Goal: Transaction & Acquisition: Obtain resource

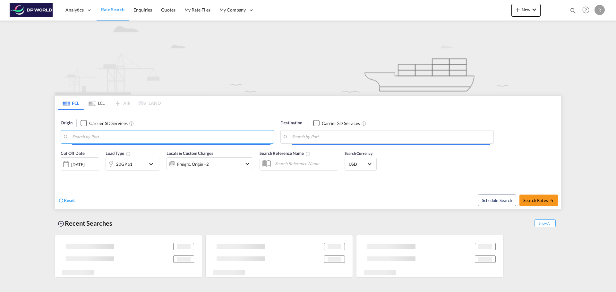
click at [141, 134] on input "Search by Port" at bounding box center [171, 137] width 198 height 10
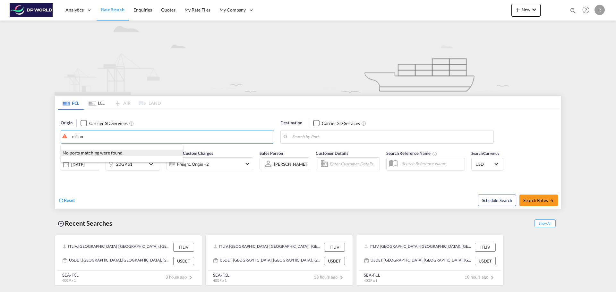
click at [116, 153] on div "No ports matching were found." at bounding box center [122, 153] width 122 height 6
click at [83, 133] on input "milian" at bounding box center [171, 137] width 198 height 10
drag, startPoint x: 99, startPoint y: 133, endPoint x: 63, endPoint y: 131, distance: 36.9
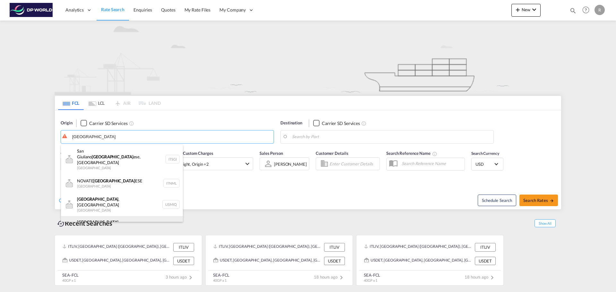
click at [119, 216] on div "[GEOGRAPHIC_DATA] ( [GEOGRAPHIC_DATA] o= [GEOGRAPHIC_DATA] ITMIL" at bounding box center [122, 227] width 122 height 23
type input "Milan ([GEOGRAPHIC_DATA]=, ITMIL"
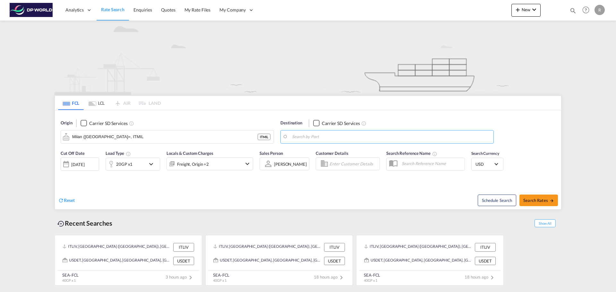
click at [349, 132] on md-autocomplete at bounding box center [391, 136] width 198 height 11
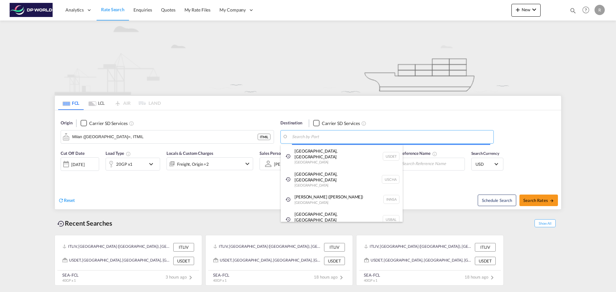
click at [352, 138] on body "Analytics Dashboard Rate Search Enquiries Quotes My Rate Files My Company" at bounding box center [308, 146] width 616 height 292
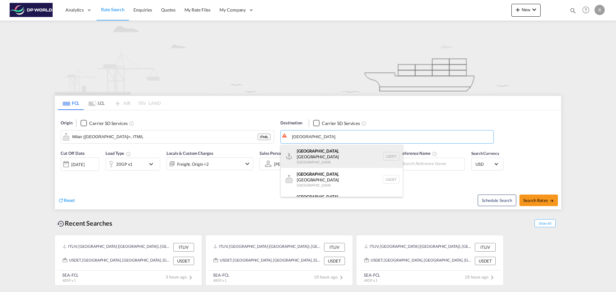
click at [327, 149] on div "[GEOGRAPHIC_DATA] , [GEOGRAPHIC_DATA] [GEOGRAPHIC_DATA] USDTT" at bounding box center [342, 156] width 122 height 23
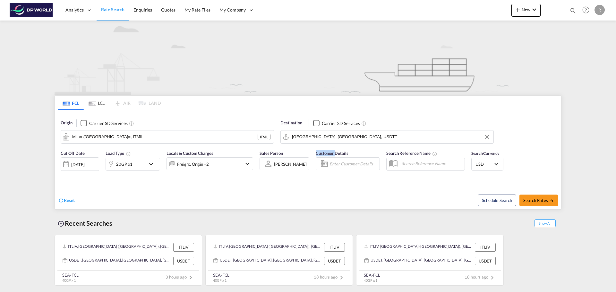
drag, startPoint x: 327, startPoint y: 149, endPoint x: 338, endPoint y: 139, distance: 14.5
click at [328, 148] on div "Customer Details" at bounding box center [347, 163] width 71 height 32
drag, startPoint x: 319, startPoint y: 137, endPoint x: 289, endPoint y: 130, distance: 30.7
click at [289, 130] on md-input-container "[GEOGRAPHIC_DATA], [GEOGRAPHIC_DATA], USDTT" at bounding box center [387, 136] width 213 height 13
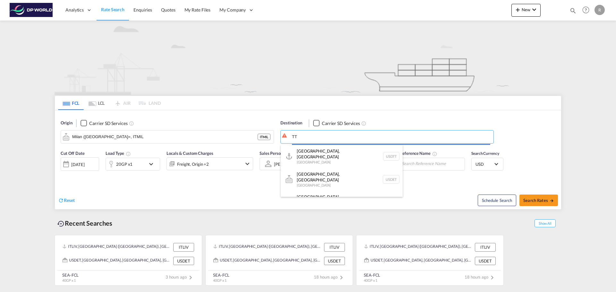
type input "T"
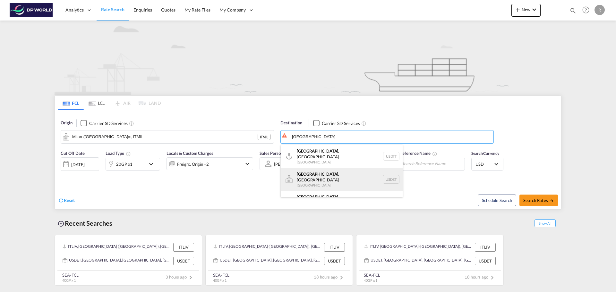
click at [309, 177] on div "[GEOGRAPHIC_DATA] , [GEOGRAPHIC_DATA] [GEOGRAPHIC_DATA] USDET" at bounding box center [342, 179] width 122 height 23
type input "[GEOGRAPHIC_DATA], [GEOGRAPHIC_DATA], USDET"
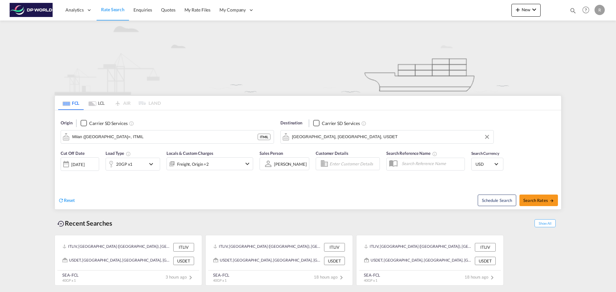
click at [206, 51] on img at bounding box center [307, 58] width 507 height 74
click at [149, 164] on md-icon "icon-chevron-down" at bounding box center [152, 164] width 11 height 8
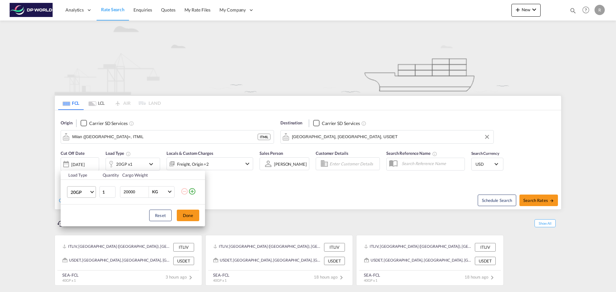
click at [88, 193] on span "20GP" at bounding box center [80, 192] width 19 height 6
click at [79, 206] on div "40GP" at bounding box center [76, 207] width 11 height 6
click at [258, 192] on div "Load Type Quantity Cargo Weight 40GP 1 20000 KG KG Load type addition is restri…" at bounding box center [308, 146] width 616 height 292
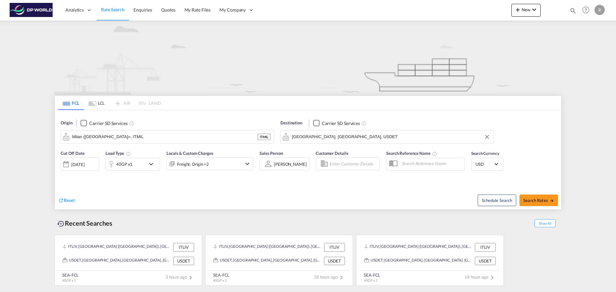
click at [224, 189] on div "Reset" at bounding box center [183, 196] width 251 height 18
click at [84, 167] on div "[DATE]" at bounding box center [77, 165] width 13 height 6
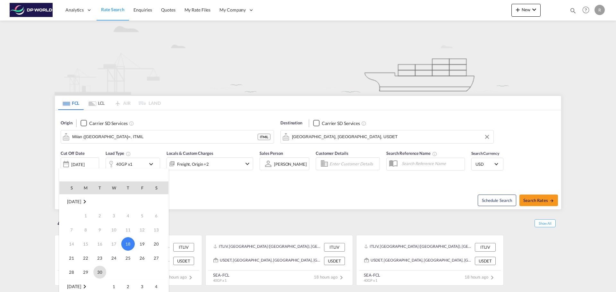
click at [99, 266] on span "30" at bounding box center [99, 272] width 13 height 13
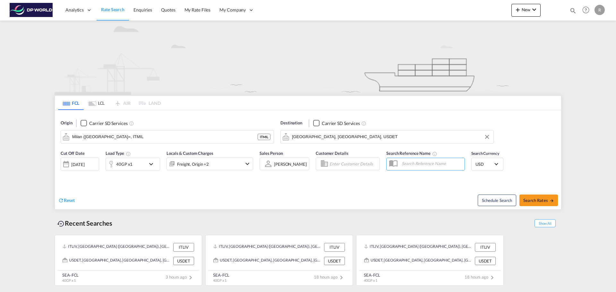
click at [162, 199] on div "Reset" at bounding box center [183, 196] width 251 height 18
click at [250, 164] on md-icon "icon-chevron-down" at bounding box center [247, 164] width 8 height 8
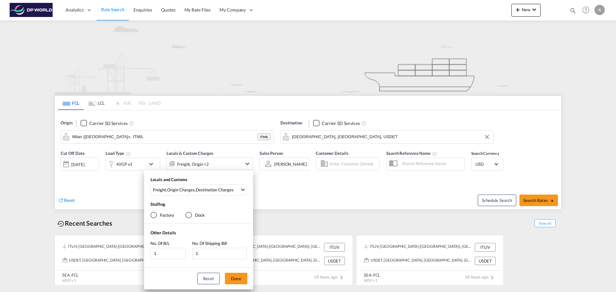
click at [241, 166] on div "Locals and Customs Freight , Origin Charges , Destination Charges Clear All Sel…" at bounding box center [308, 146] width 616 height 292
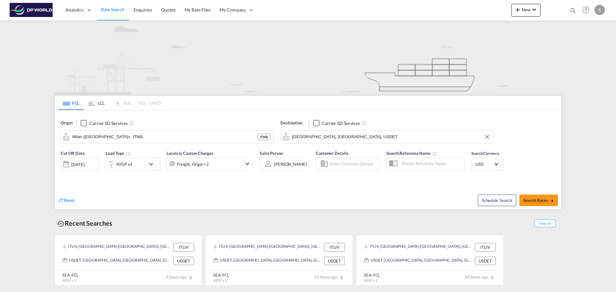
click at [154, 161] on md-icon "icon-chevron-down" at bounding box center [152, 164] width 11 height 8
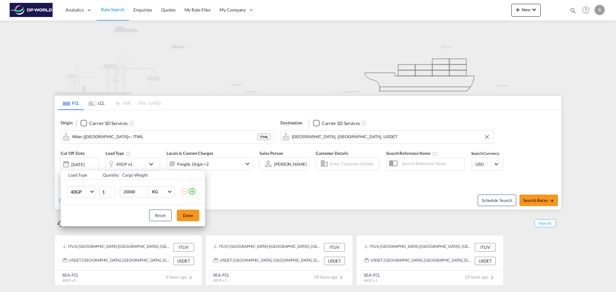
click at [304, 181] on div "Load Type Quantity Cargo Weight 40GP 20GP 40GP 40HC 45HC 20RE 40RE 40HR 20OT 40…" at bounding box center [308, 146] width 616 height 292
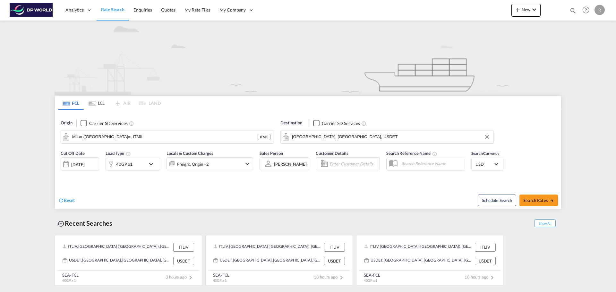
click at [214, 182] on div "Reset Schedule Search Search Rates" at bounding box center [308, 195] width 506 height 28
click at [545, 200] on span "Search Rates" at bounding box center [538, 200] width 31 height 5
type input "ITMIL to USDET / [DATE]"
